Goal: Transaction & Acquisition: Download file/media

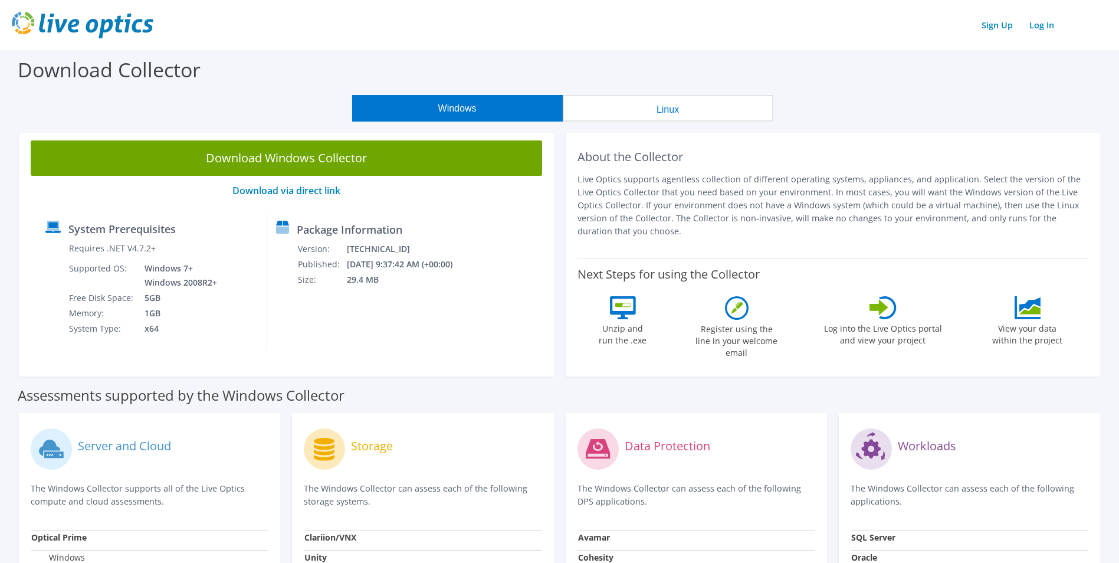
drag, startPoint x: 403, startPoint y: 287, endPoint x: 386, endPoint y: 283, distance: 16.9
click at [402, 287] on td "29.4 MB" at bounding box center [407, 279] width 122 height 15
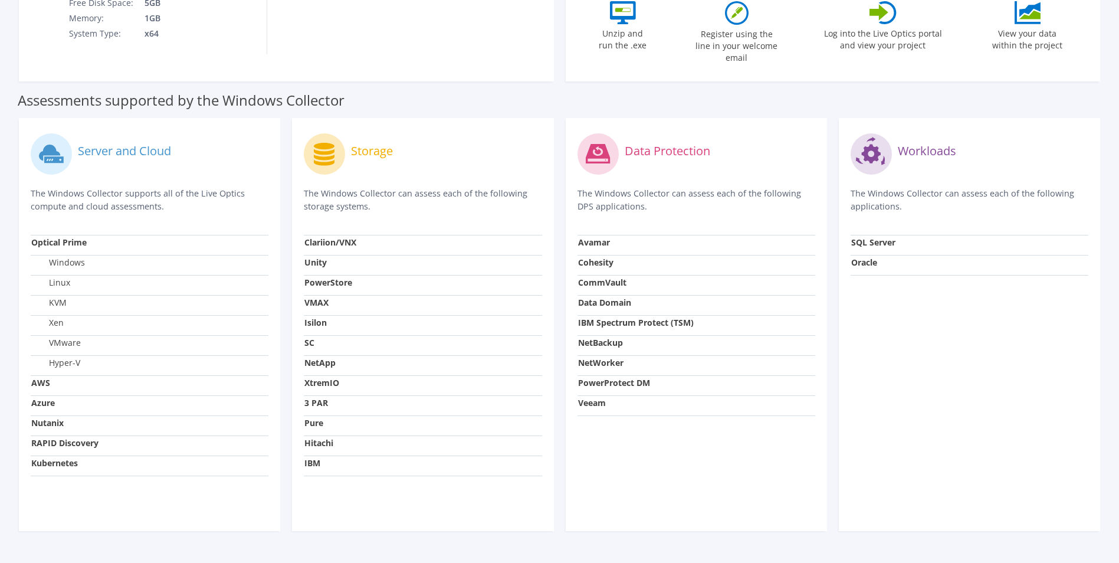
scroll to position [323, 0]
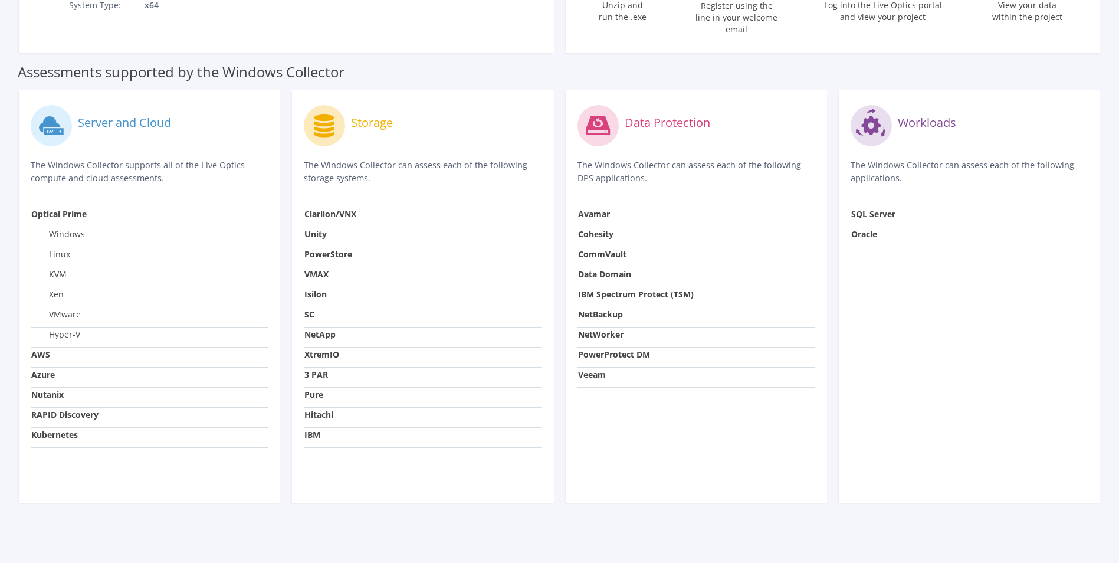
click at [382, 488] on div "Storage The Windows Collector can assess each of the following storage systems.…" at bounding box center [422, 296] width 261 height 413
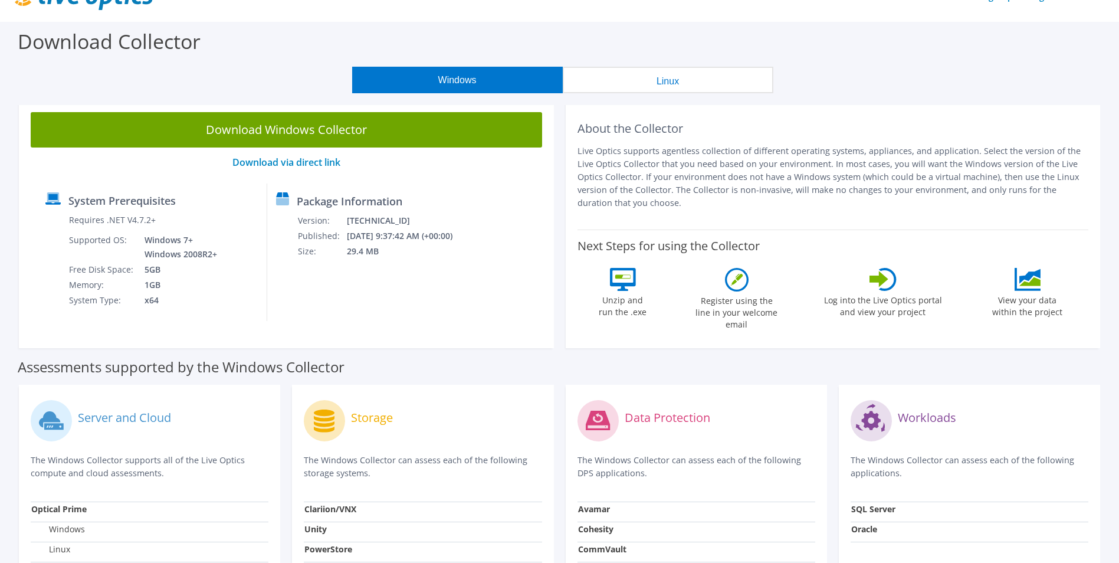
scroll to position [0, 0]
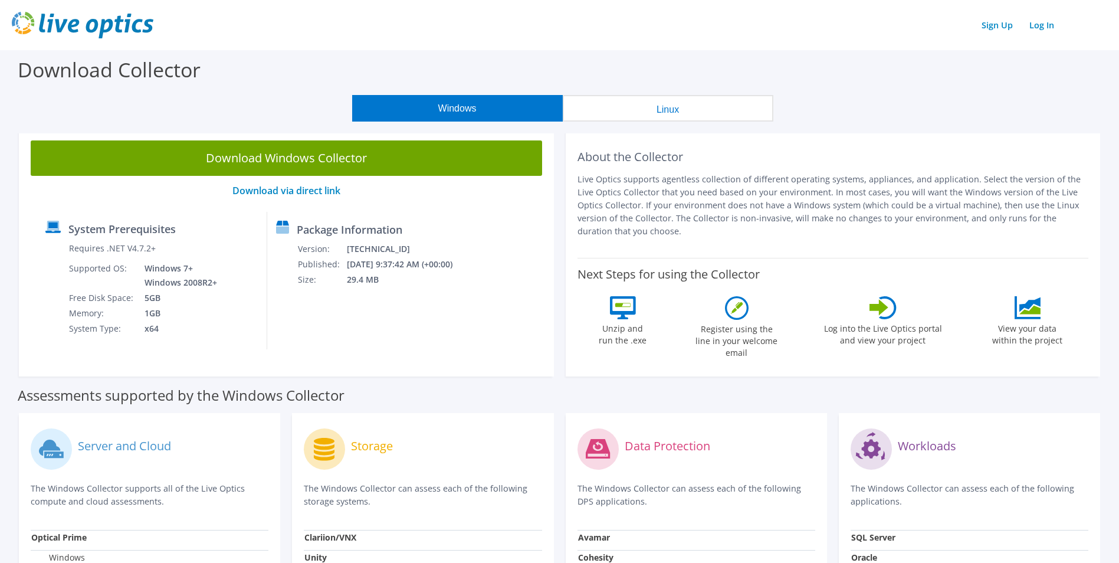
click at [654, 116] on button "Linux" at bounding box center [668, 108] width 211 height 27
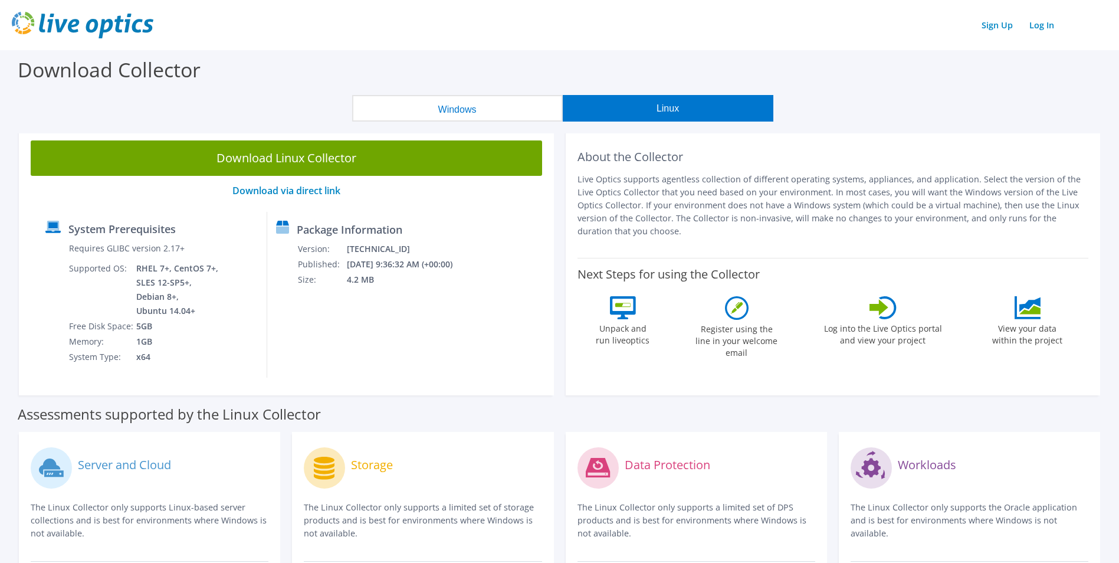
click at [478, 114] on button "Windows" at bounding box center [457, 108] width 211 height 27
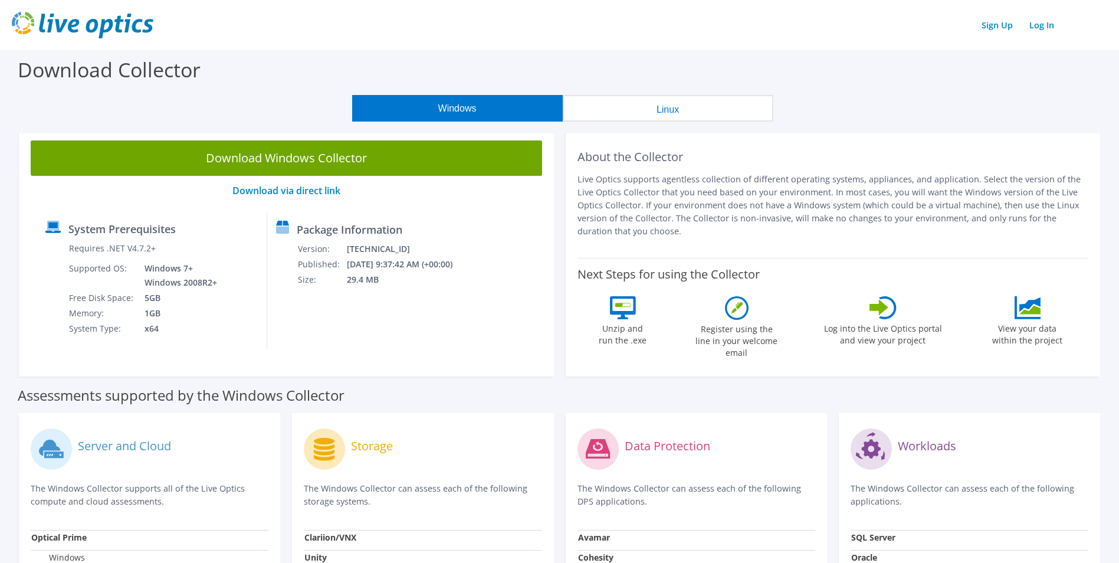
click at [273, 58] on div "Download Collector" at bounding box center [559, 72] width 1107 height 45
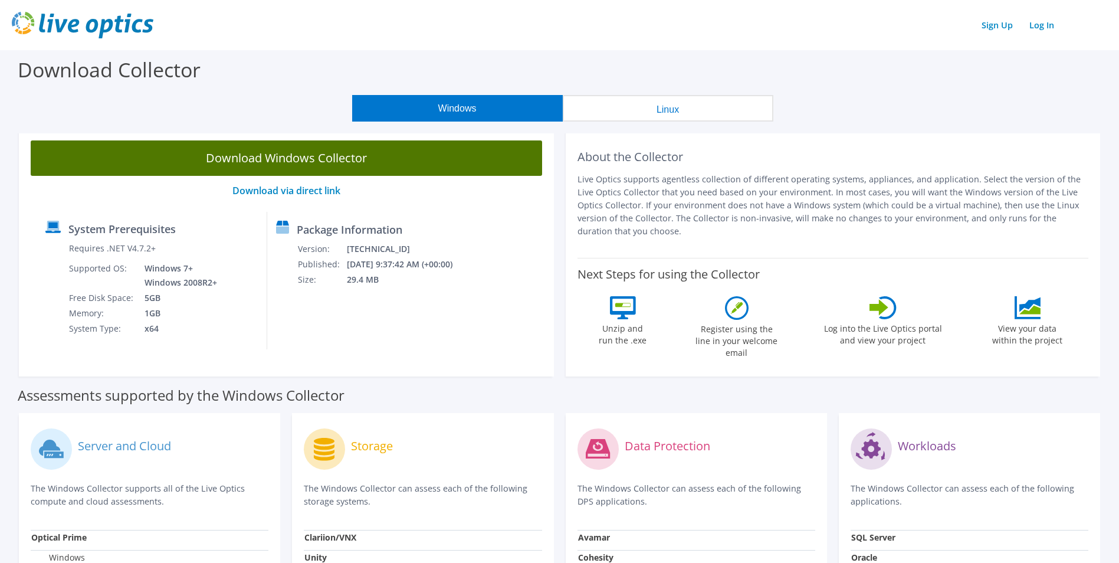
click at [270, 160] on link "Download Windows Collector" at bounding box center [286, 157] width 511 height 35
click at [335, 163] on link "Download Windows Collector" at bounding box center [286, 157] width 511 height 35
